Goal: Task Accomplishment & Management: Manage account settings

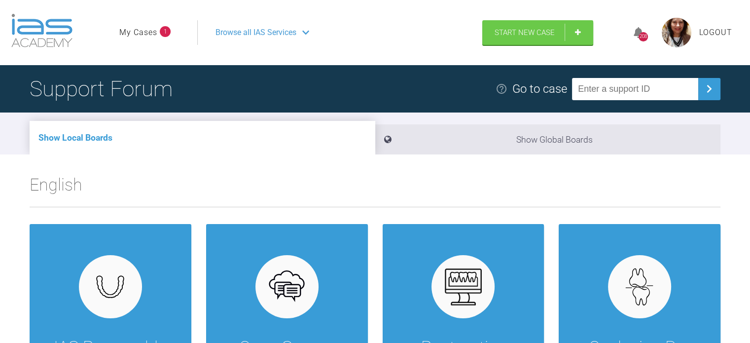
click at [144, 35] on link "My Cases" at bounding box center [138, 32] width 38 height 13
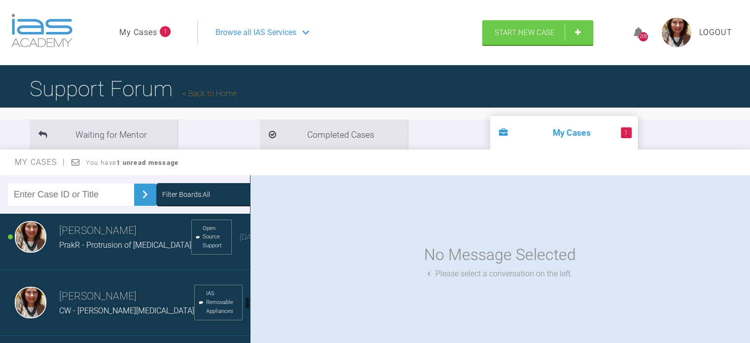
scroll to position [787, 0]
click at [142, 250] on span "PrakR - Protrusion of anterior teeth" at bounding box center [125, 245] width 132 height 9
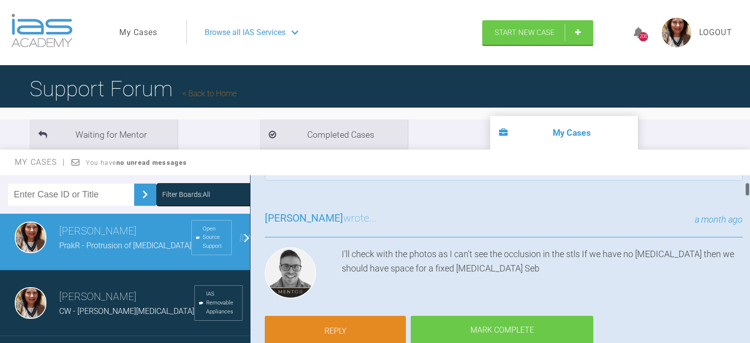
scroll to position [0, 0]
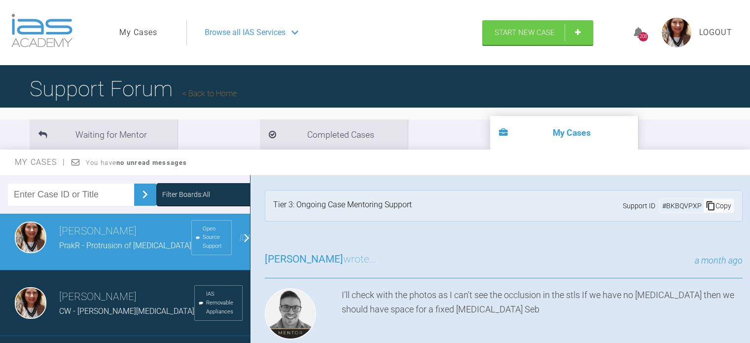
click at [227, 31] on span "Browse all IAS Services" at bounding box center [245, 32] width 81 height 13
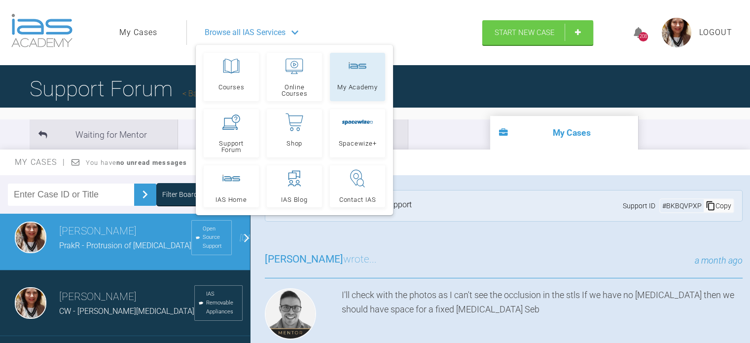
click at [363, 78] on link "My Academy" at bounding box center [357, 77] width 55 height 48
